Goal: Task Accomplishment & Management: Complete application form

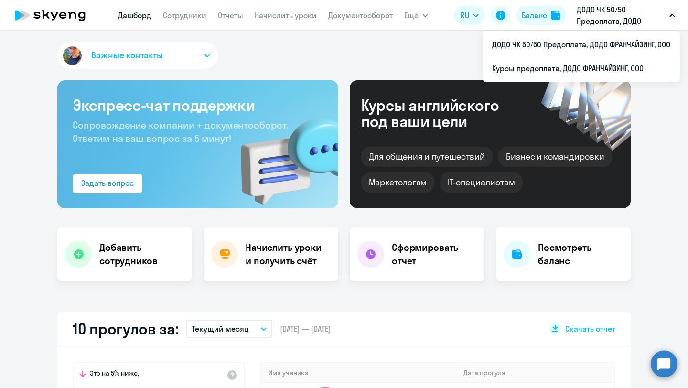
click at [164, 20] on app-menu-item-link "Сотрудники" at bounding box center [184, 16] width 43 height 12
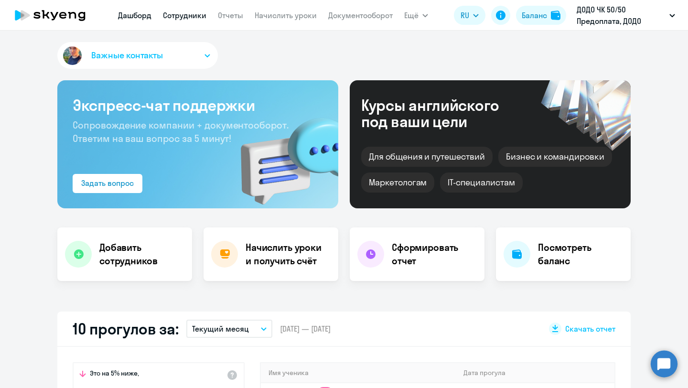
click at [171, 17] on link "Сотрудники" at bounding box center [184, 16] width 43 height 10
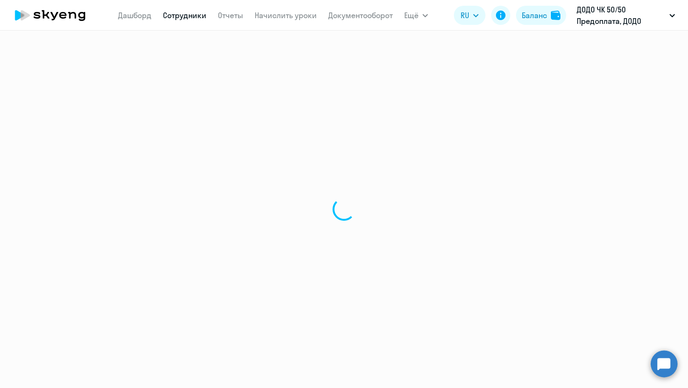
select select "30"
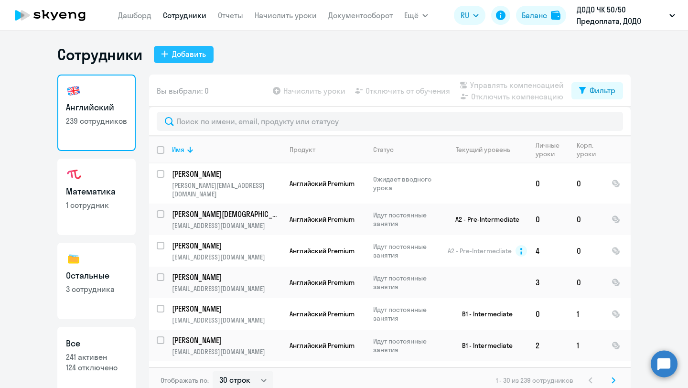
click at [197, 56] on div "Добавить" at bounding box center [189, 53] width 34 height 11
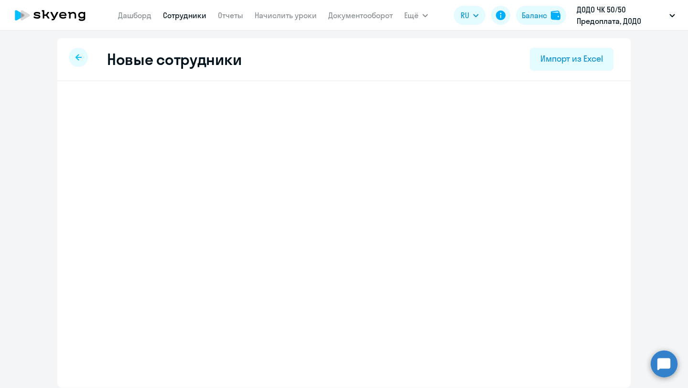
select select "english_adult_not_native_speaker"
select select "3"
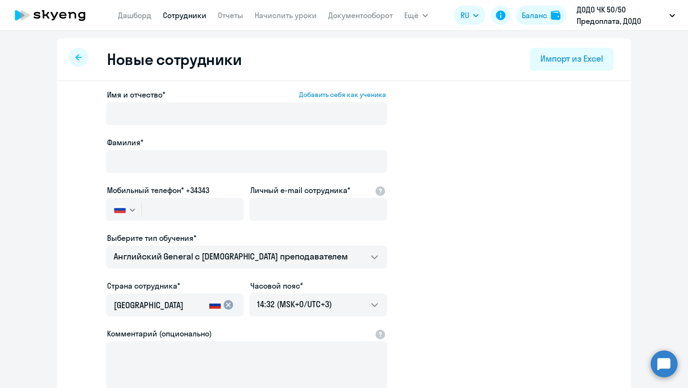
click at [75, 60] on icon at bounding box center [78, 57] width 6 height 7
select select "30"
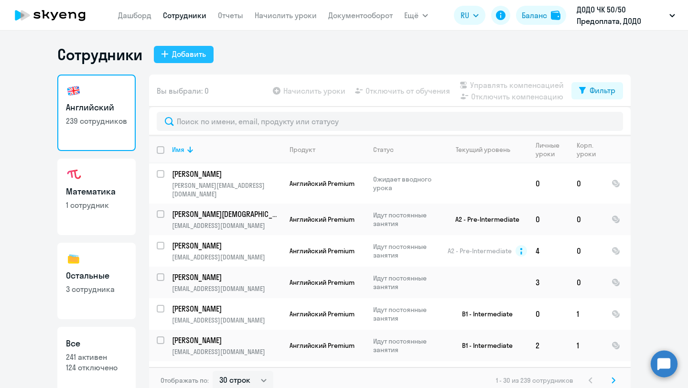
click at [176, 57] on div "Добавить" at bounding box center [189, 53] width 34 height 11
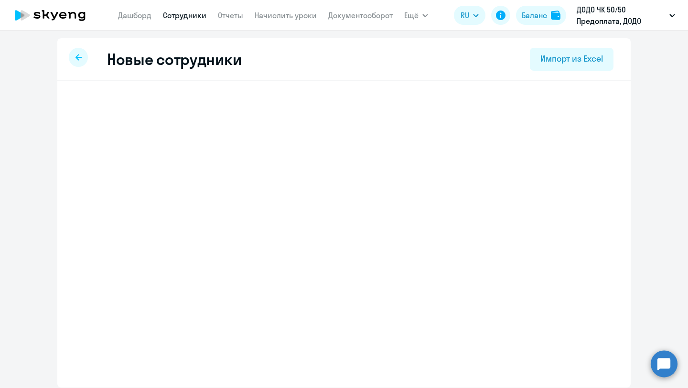
select select "english_adult_not_native_speaker"
select select "3"
